Goal: Information Seeking & Learning: Learn about a topic

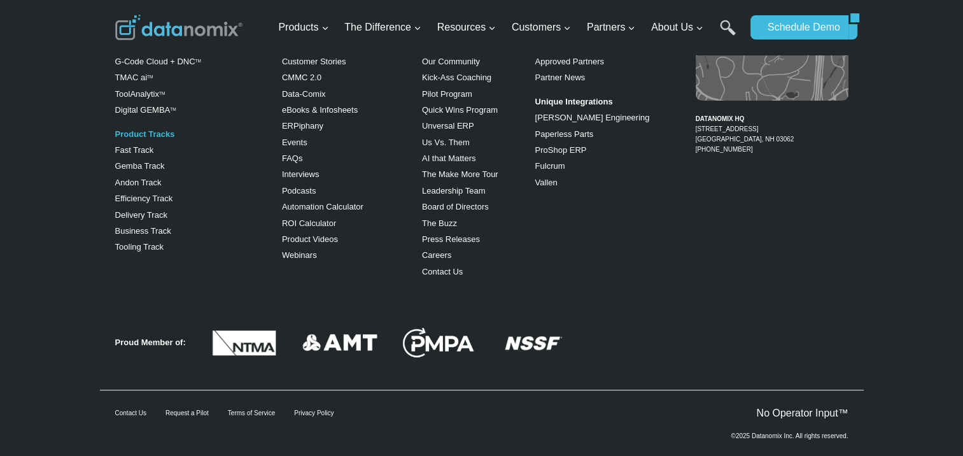
scroll to position [5226, 0]
click at [631, 244] on div "Partner Program Become a Partner Approved Partners Partner News Unique Integrat…" at bounding box center [595, 151] width 120 height 267
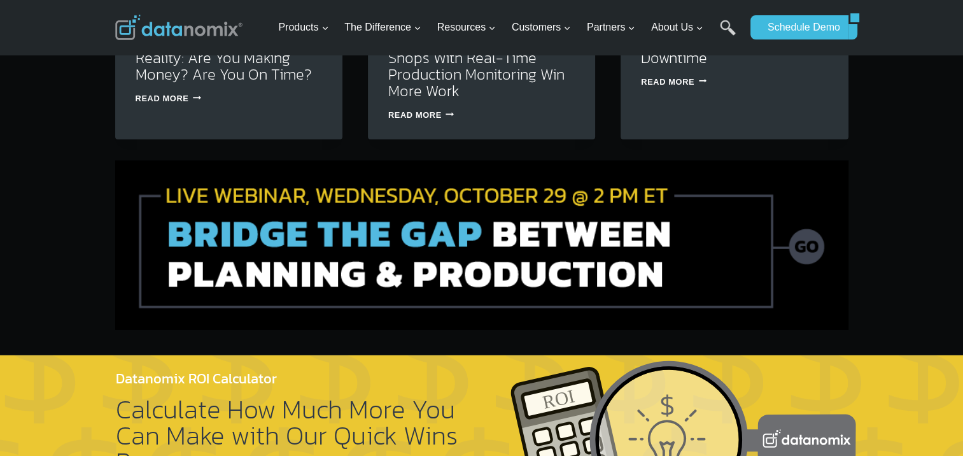
scroll to position [4017, 0]
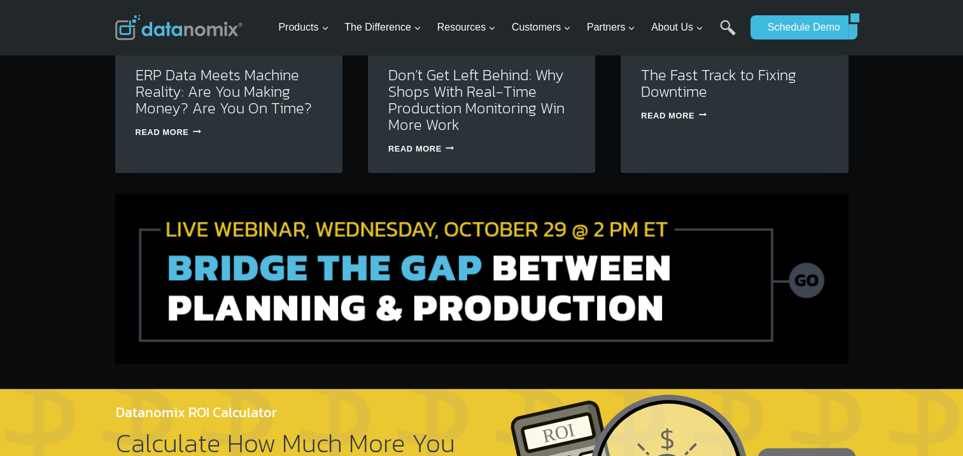
click at [908, 17] on div "Products Expand Data-Powered Production TM Production Monitoring G-Code Cloud +…" at bounding box center [481, 27] width 963 height 55
click at [626, 194] on img at bounding box center [481, 278] width 733 height 169
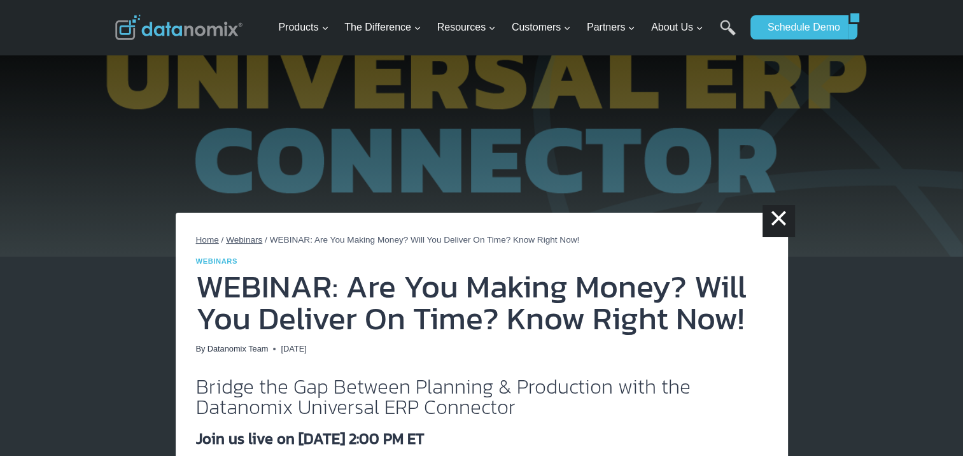
click at [141, 25] on img at bounding box center [178, 27] width 127 height 25
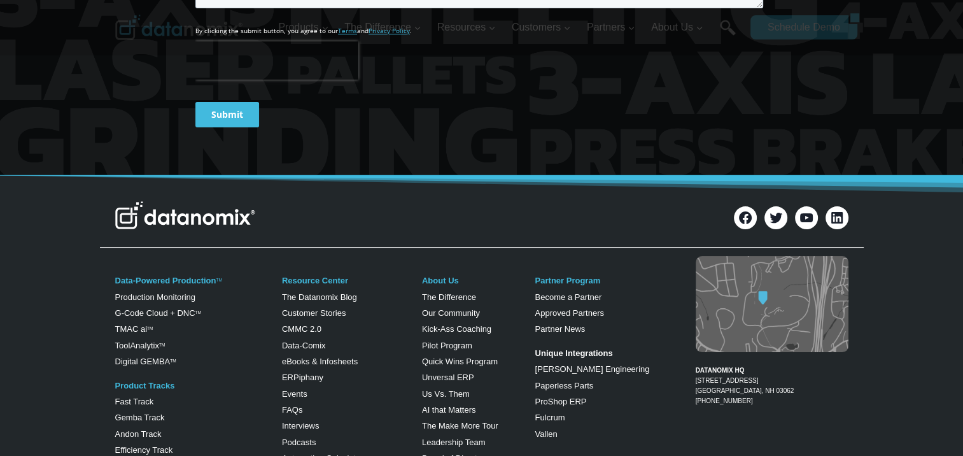
scroll to position [5216, 0]
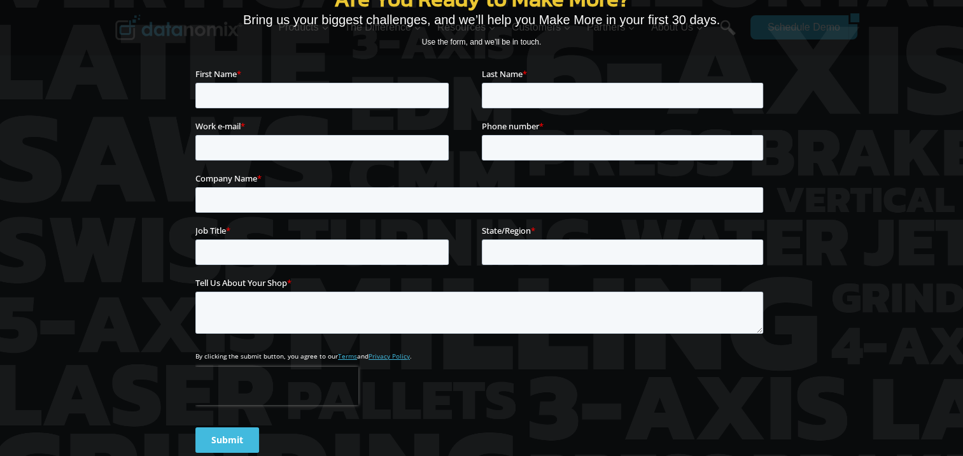
drag, startPoint x: 566, startPoint y: 317, endPoint x: 370, endPoint y: 276, distance: 199.7
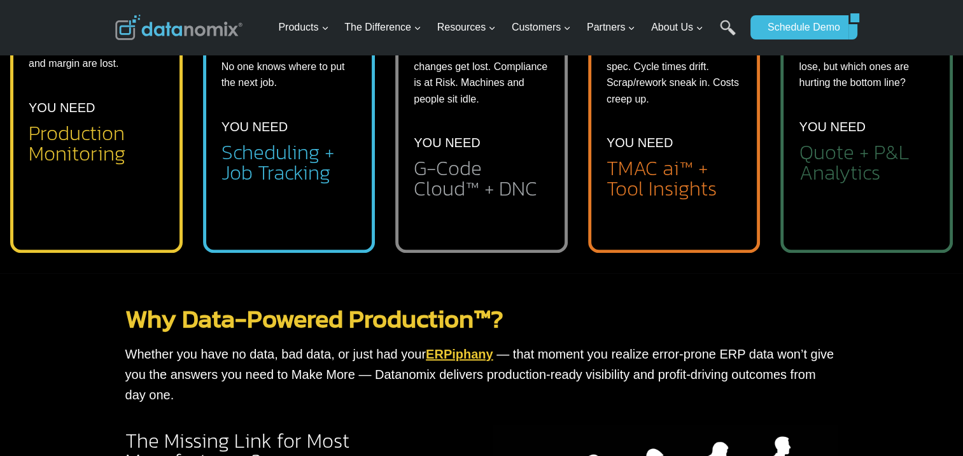
scroll to position [0, 0]
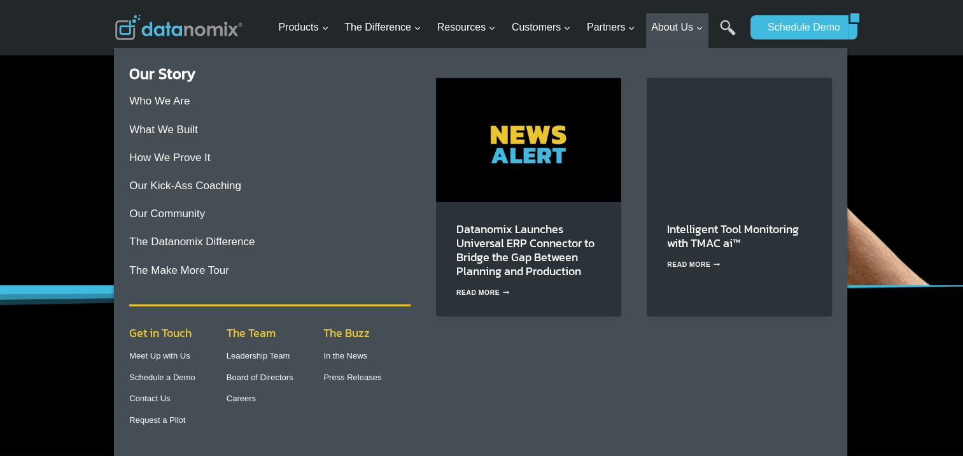
scroll to position [255, 0]
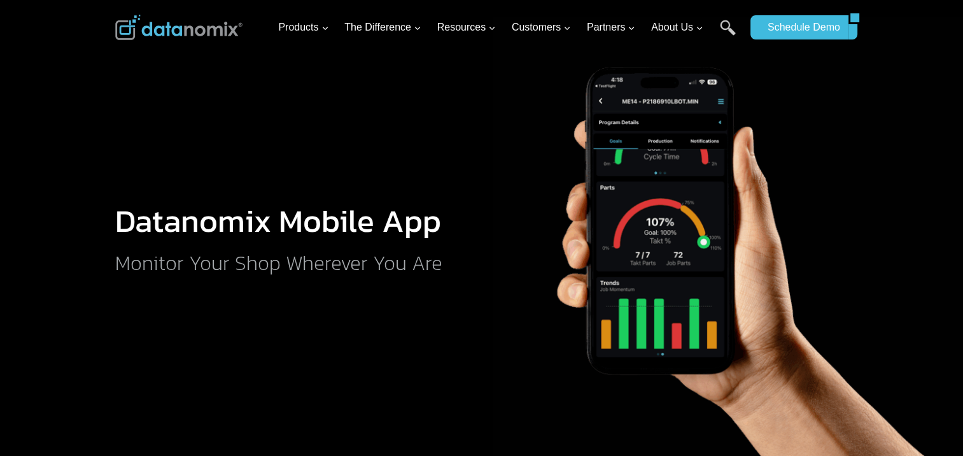
click at [897, 179] on img at bounding box center [730, 239] width 477 height 444
click at [666, 216] on img at bounding box center [730, 239] width 477 height 444
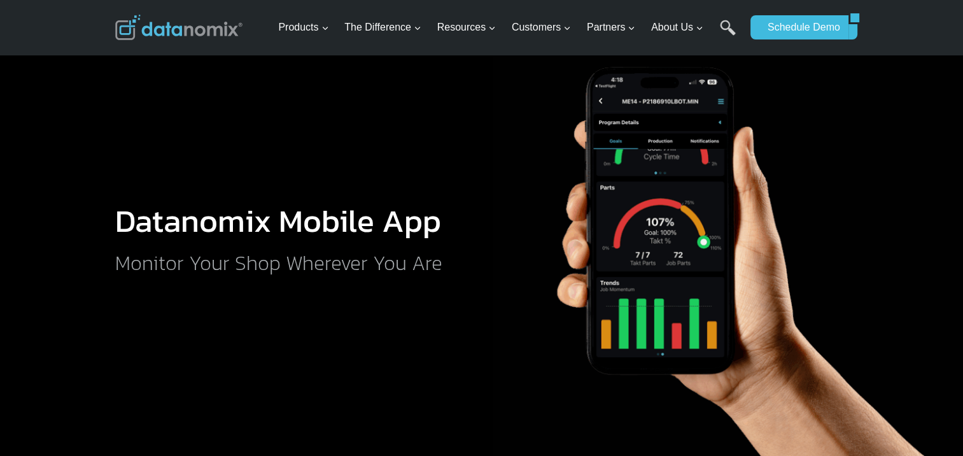
drag, startPoint x: 835, startPoint y: 125, endPoint x: 835, endPoint y: 132, distance: 7.6
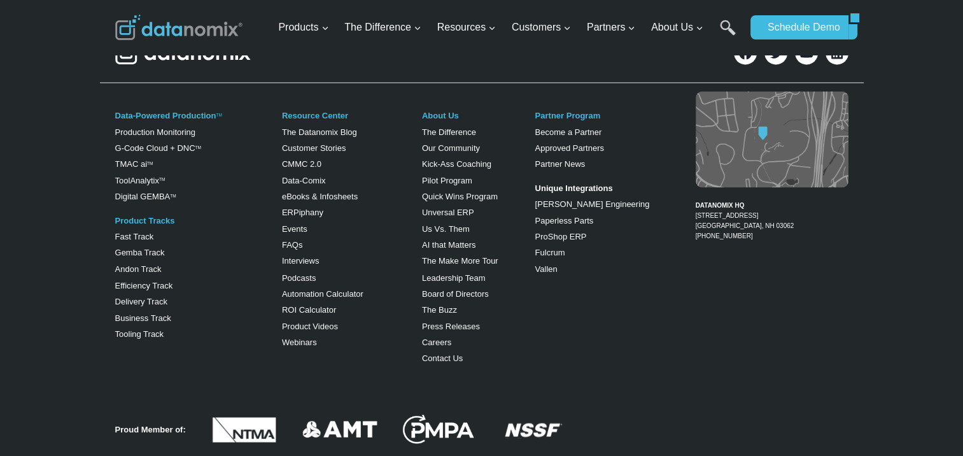
scroll to position [2108, 0]
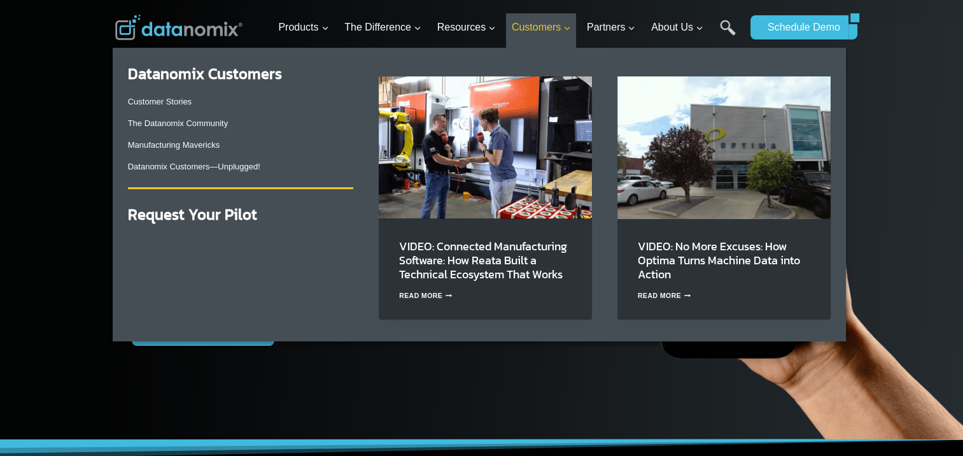
click at [523, 27] on span "Customers Expand" at bounding box center [541, 27] width 59 height 17
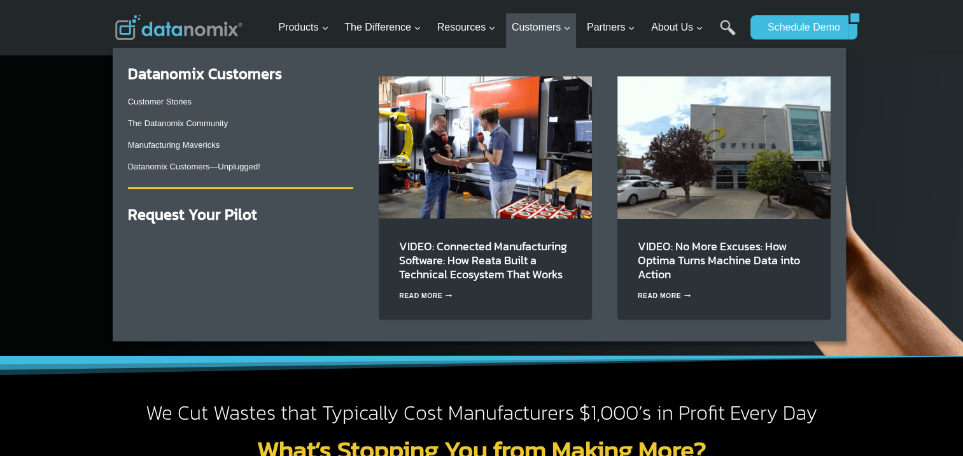
scroll to position [255, 0]
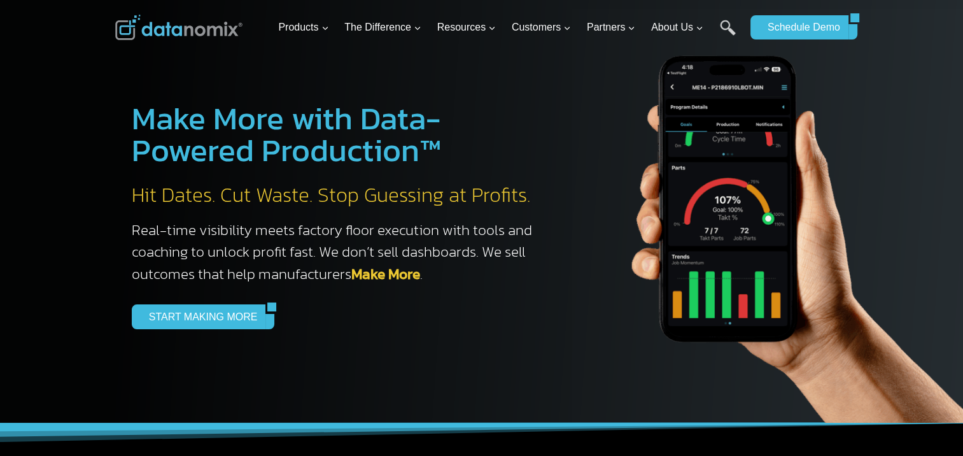
scroll to position [0, 0]
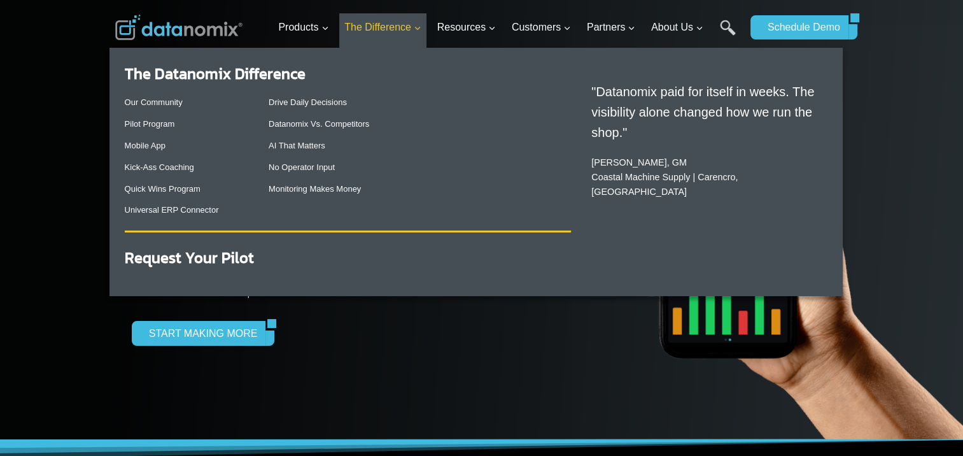
click at [384, 30] on span "The Difference Expand" at bounding box center [382, 27] width 77 height 17
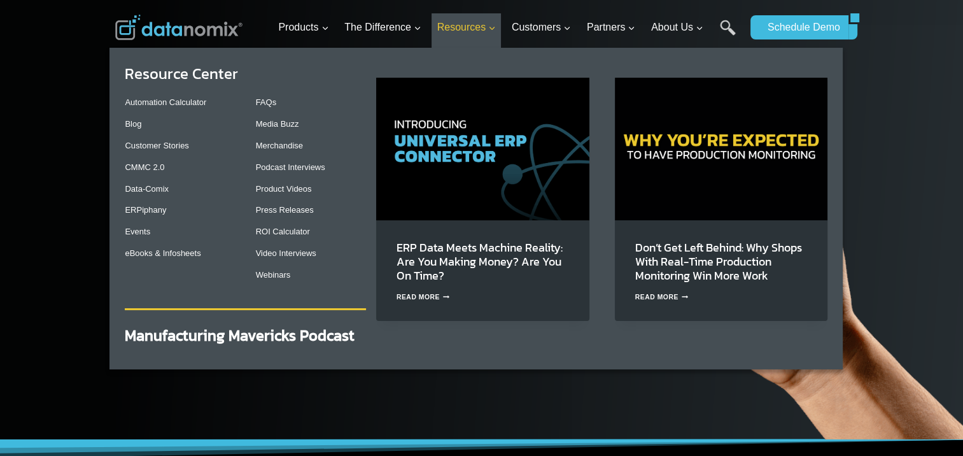
click at [449, 29] on span "Resources Expand" at bounding box center [466, 27] width 59 height 17
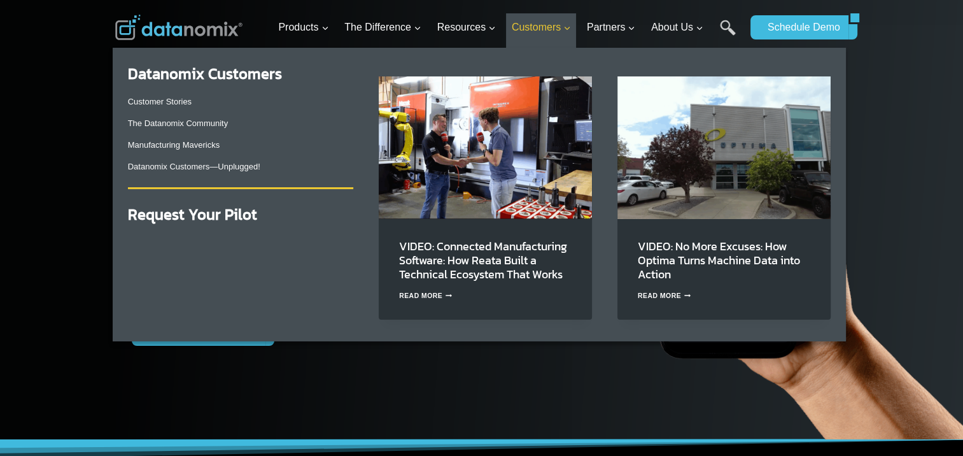
click at [533, 28] on span "Customers Expand" at bounding box center [541, 27] width 59 height 17
